Goal: Transaction & Acquisition: Purchase product/service

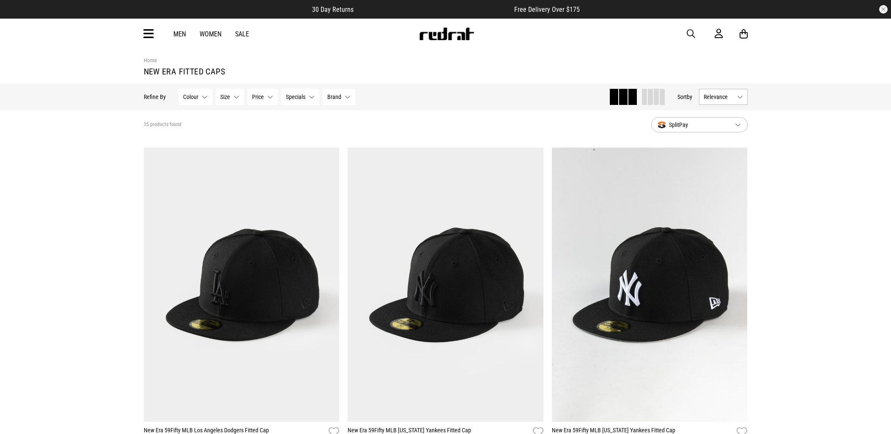
scroll to position [1504, 0]
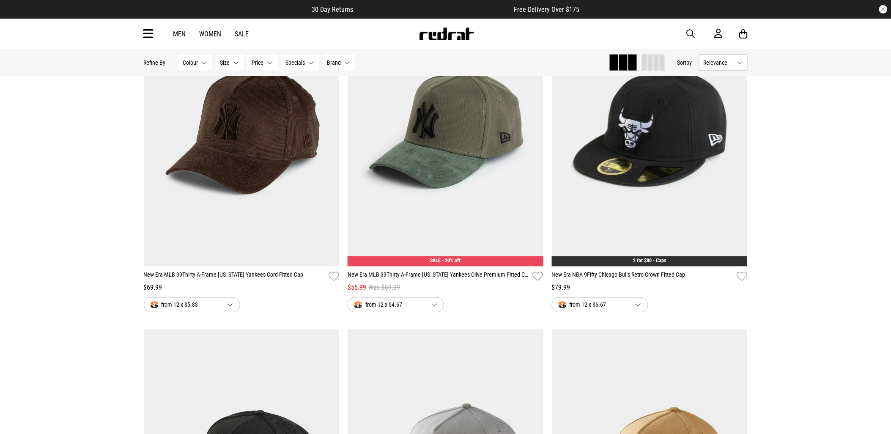
click at [696, 36] on button "button" at bounding box center [695, 34] width 17 height 10
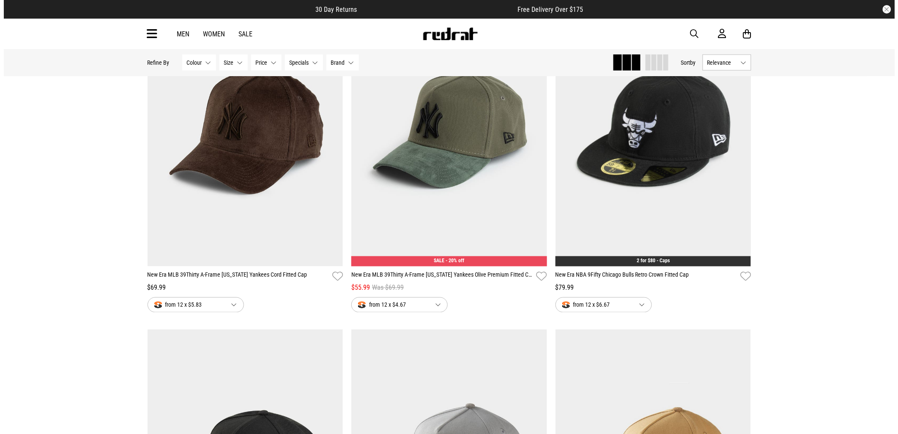
scroll to position [0, 0]
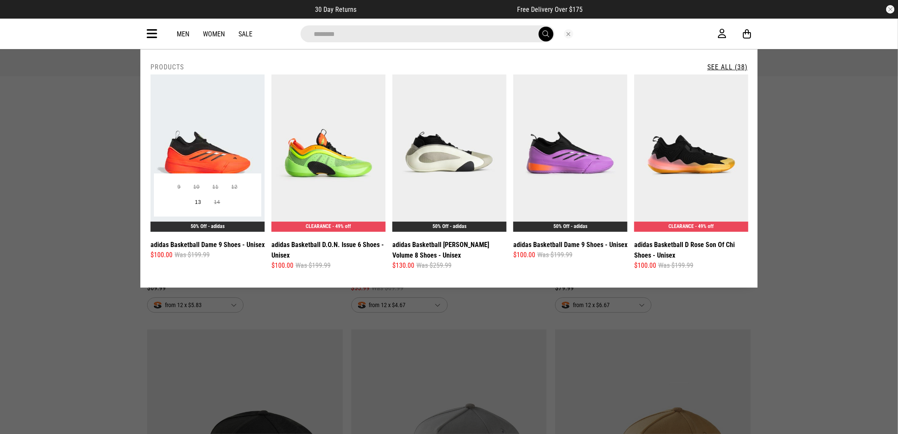
type input "********"
click at [221, 151] on img at bounding box center [208, 152] width 114 height 157
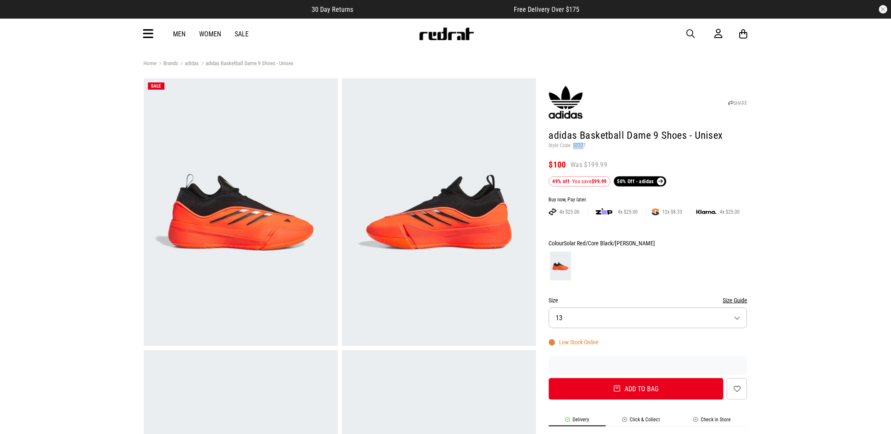
click at [572, 146] on p "Style Code: 57777" at bounding box center [648, 146] width 199 height 7
click at [574, 142] on h1 "adidas Basketball Dame 9 Shoes - Unisex" at bounding box center [648, 136] width 199 height 14
drag, startPoint x: 574, startPoint y: 143, endPoint x: 585, endPoint y: 144, distance: 10.7
click at [585, 144] on p "Style Code: 57777" at bounding box center [648, 146] width 199 height 7
copy p "57777"
